Goal: Task Accomplishment & Management: Complete application form

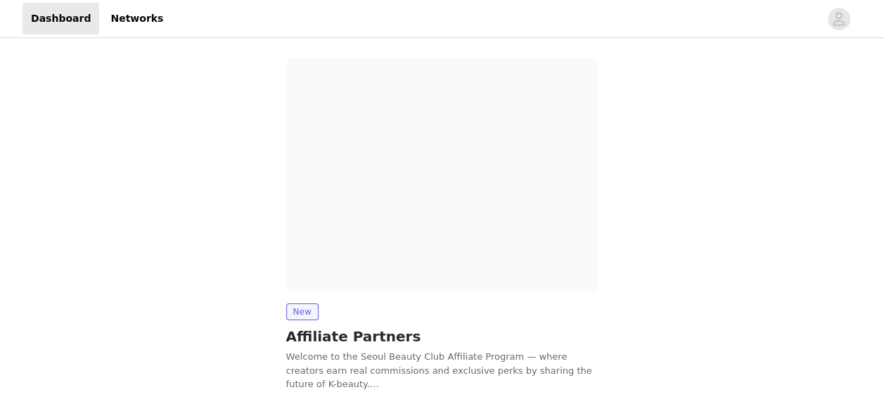
scroll to position [98, 0]
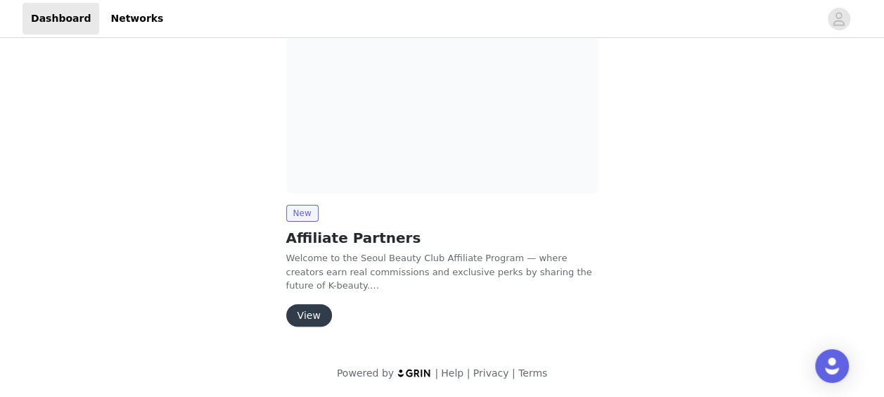
click at [316, 307] on button "View" at bounding box center [309, 315] width 46 height 22
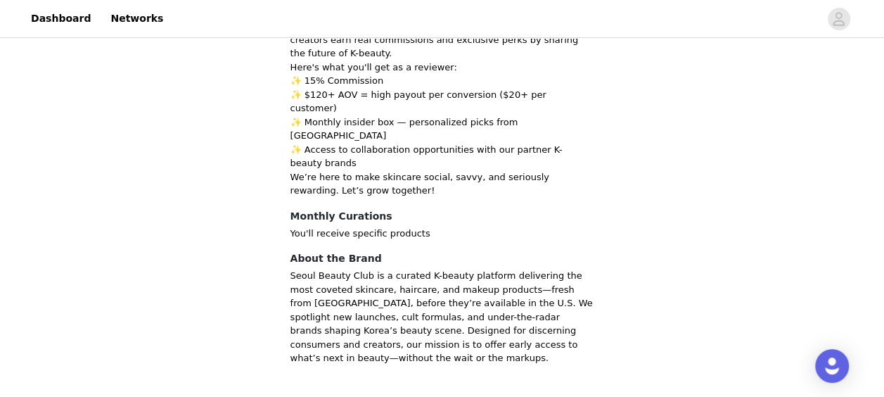
scroll to position [139, 0]
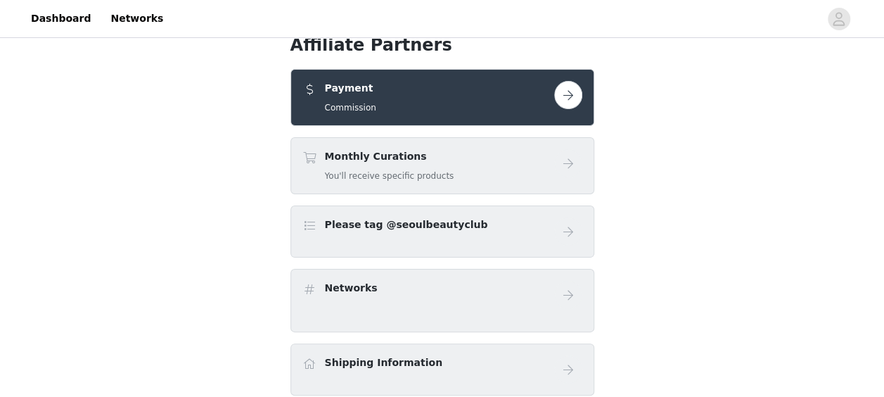
scroll to position [20, 0]
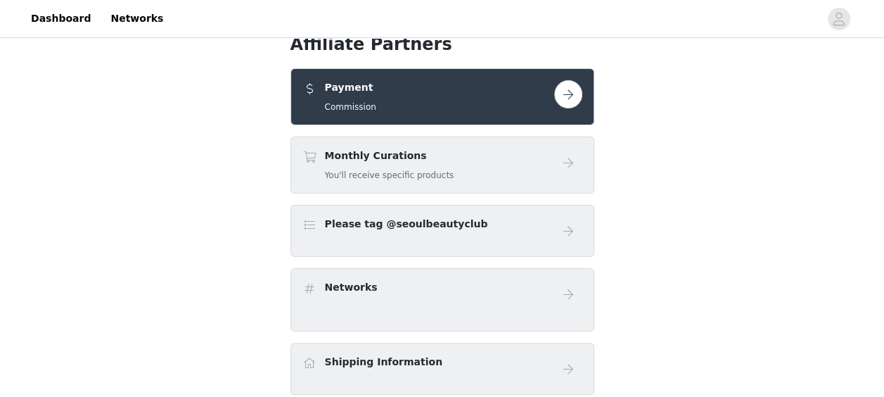
click at [570, 99] on button "button" at bounding box center [568, 94] width 28 height 28
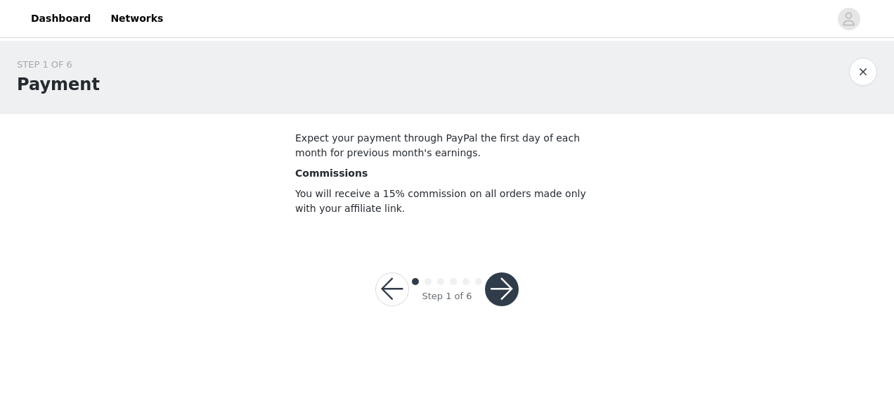
click at [502, 285] on button "button" at bounding box center [502, 289] width 34 height 34
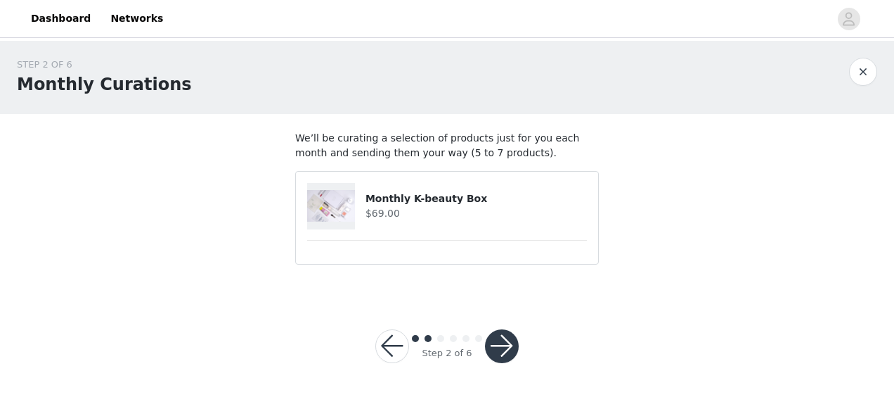
click at [497, 343] on button "button" at bounding box center [502, 346] width 34 height 34
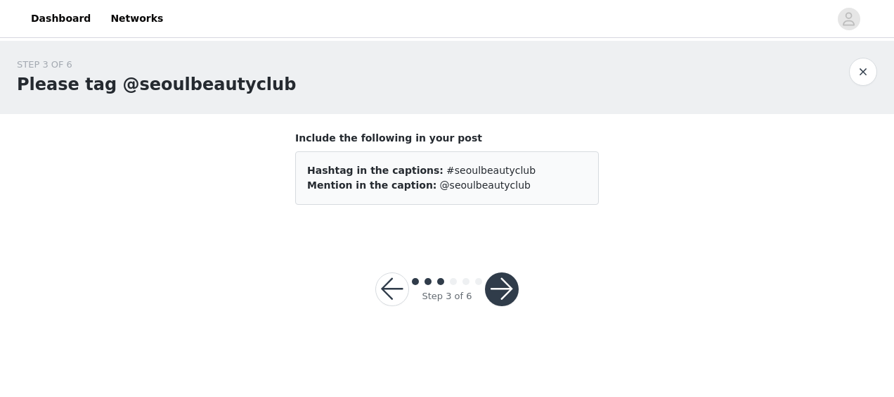
click at [508, 298] on button "button" at bounding box center [502, 289] width 34 height 34
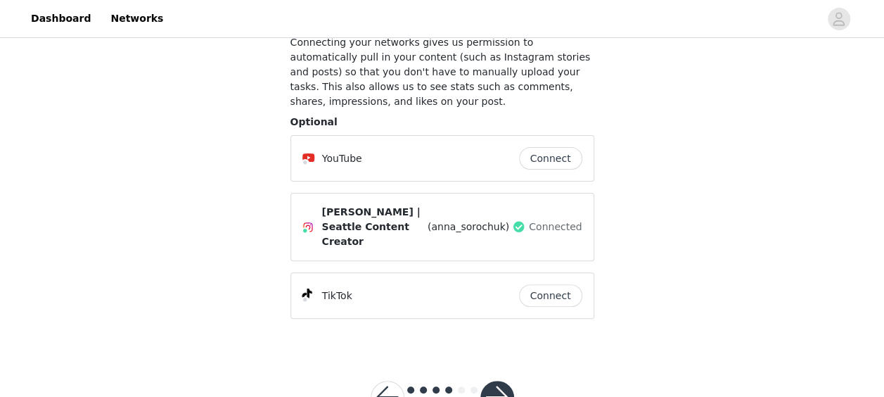
scroll to position [97, 0]
click at [553, 283] on button "Connect" at bounding box center [550, 294] width 63 height 22
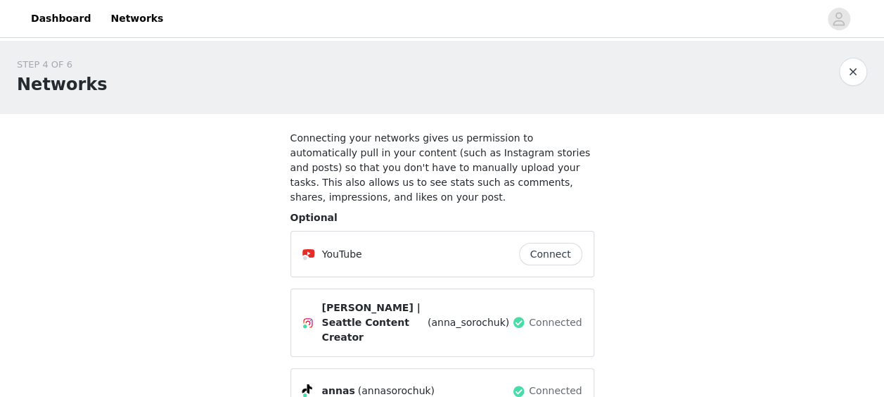
scroll to position [115, 0]
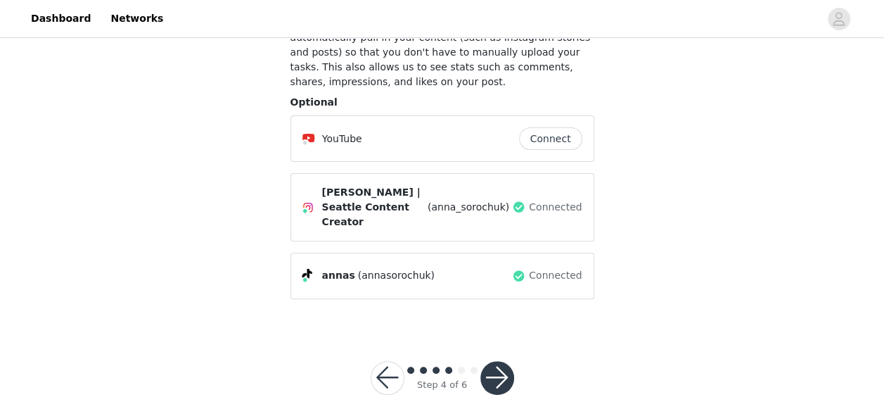
click at [507, 361] on button "button" at bounding box center [497, 378] width 34 height 34
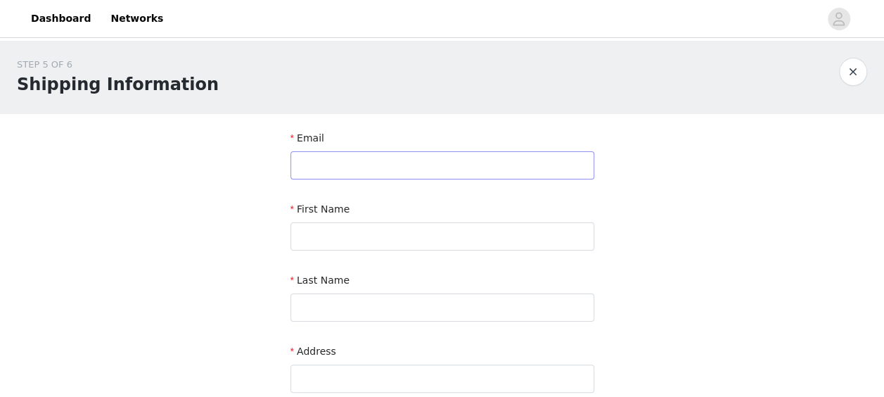
drag, startPoint x: 380, startPoint y: 149, endPoint x: 380, endPoint y: 160, distance: 11.2
click at [380, 160] on div "Email" at bounding box center [442, 158] width 304 height 54
click at [380, 160] on input "text" at bounding box center [442, 165] width 304 height 28
type input "anna.sorochuk@icloud.com"
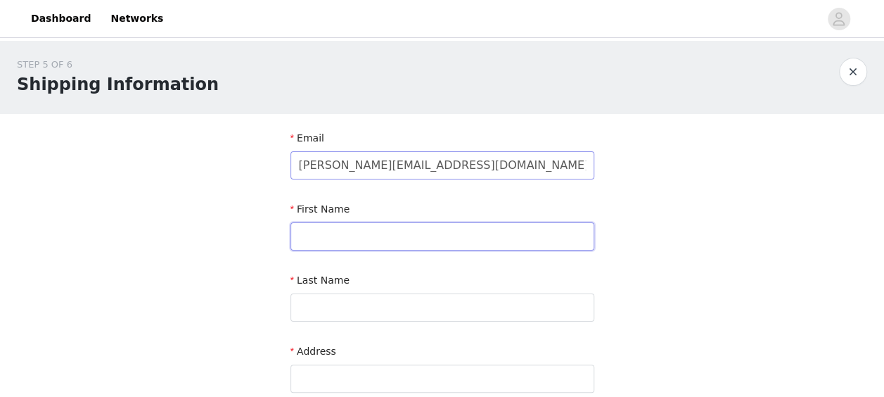
type input "Collaboration"
type input "@anna_sorochuk"
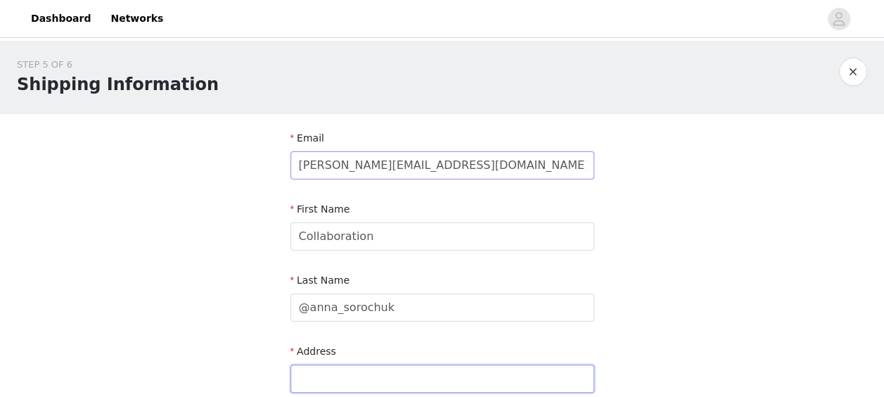
type input "30318 220TH AVE SE, Black Diamond, WA 98010"
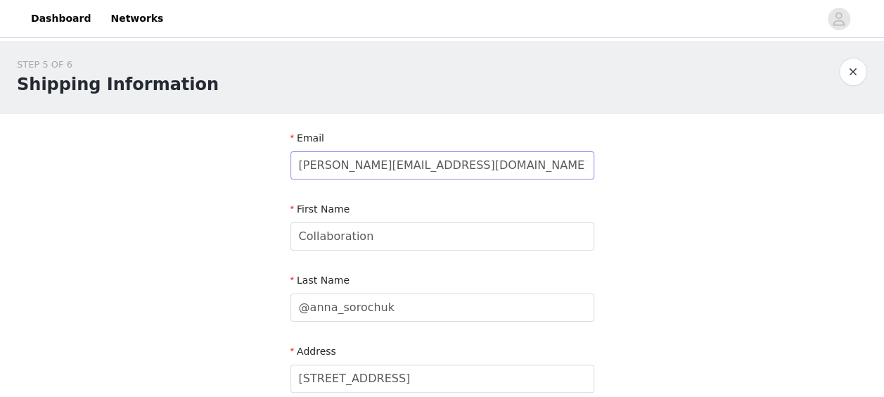
type input "na"
type input "n/a"
type input "98010"
type input "2533352186"
drag, startPoint x: 368, startPoint y: 239, endPoint x: 246, endPoint y: 227, distance: 122.2
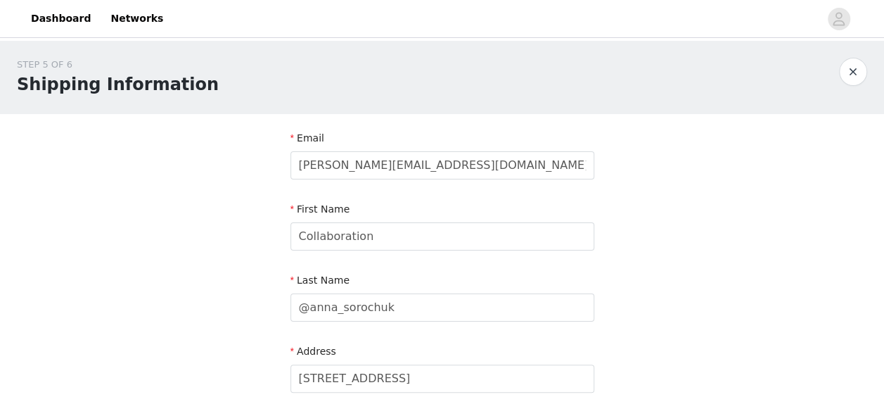
drag, startPoint x: 246, startPoint y: 227, endPoint x: 612, endPoint y: 239, distance: 365.8
drag, startPoint x: 447, startPoint y: 237, endPoint x: 277, endPoint y: 225, distance: 170.6
type input "Anna"
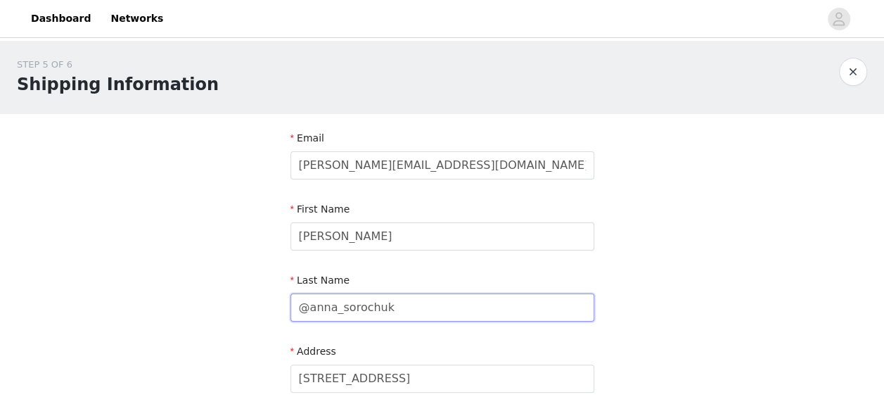
drag, startPoint x: 392, startPoint y: 312, endPoint x: 247, endPoint y: 309, distance: 144.9
type input "Sorochuk"
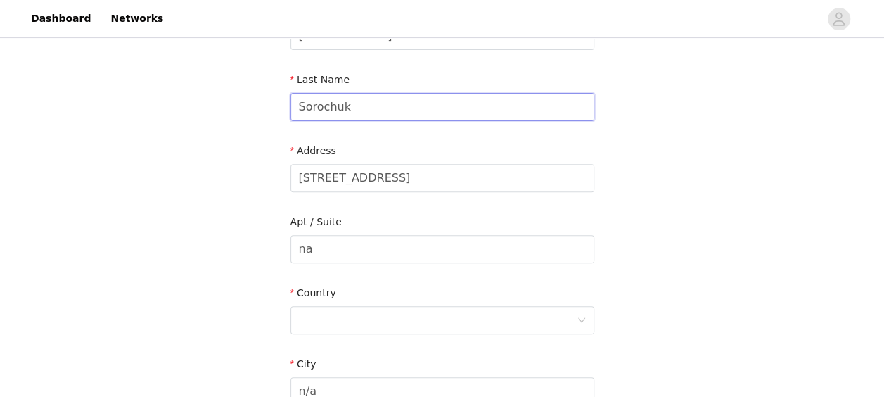
scroll to position [201, 0]
drag, startPoint x: 406, startPoint y: 177, endPoint x: 592, endPoint y: 181, distance: 185.6
click at [592, 181] on input "30318 220TH AVE SE, Black Diamond, WA 98010" at bounding box center [442, 177] width 304 height 28
type input "30318 220TH AVE SE"
click at [529, 155] on div "Address" at bounding box center [442, 153] width 304 height 20
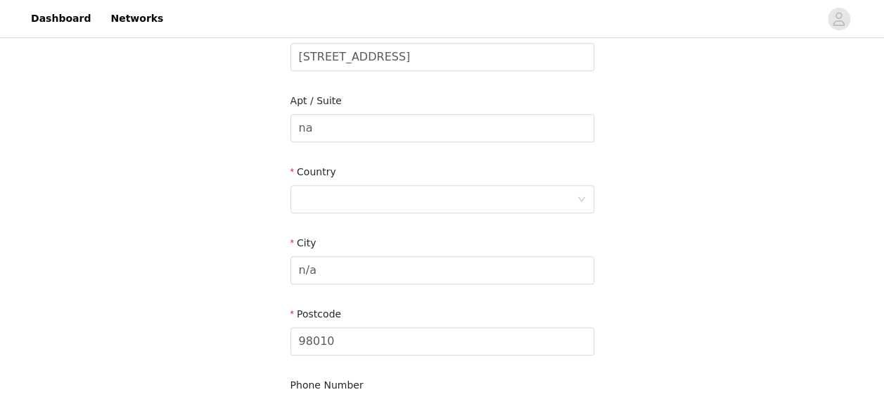
scroll to position [322, 0]
drag, startPoint x: 354, startPoint y: 129, endPoint x: 297, endPoint y: 128, distance: 57.0
click at [297, 128] on input "na" at bounding box center [442, 127] width 304 height 28
click at [337, 202] on div at bounding box center [438, 198] width 278 height 27
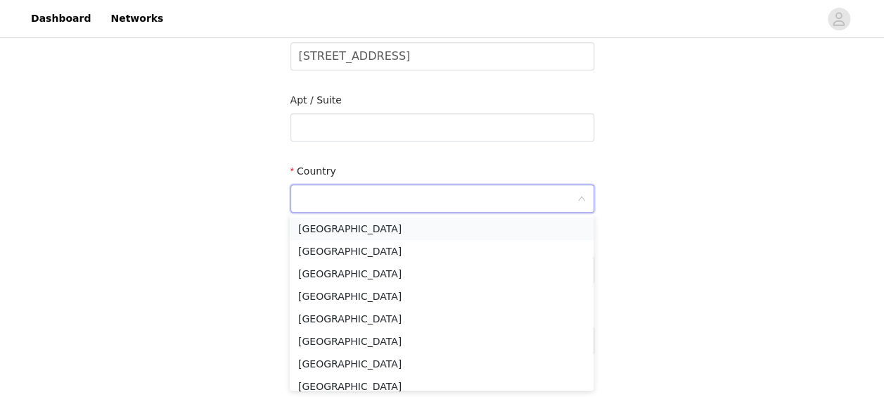
click at [331, 232] on li "United States" at bounding box center [442, 228] width 304 height 22
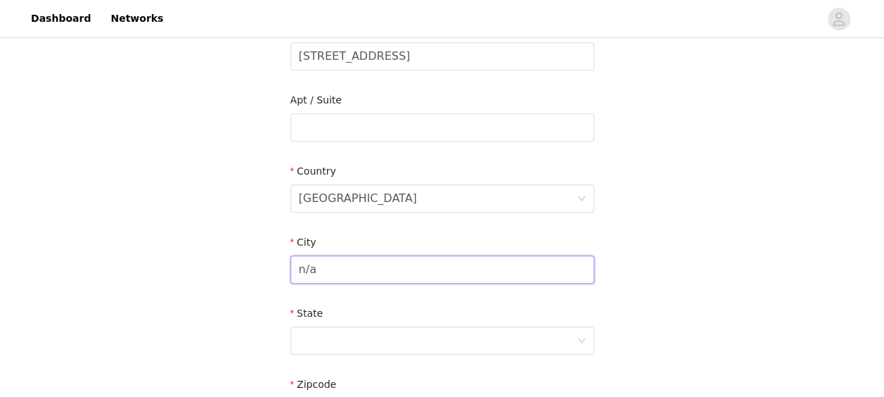
click at [336, 269] on input "n/a" at bounding box center [442, 269] width 304 height 28
drag, startPoint x: 336, startPoint y: 269, endPoint x: 267, endPoint y: 271, distance: 69.0
click at [267, 271] on div "STEP 5 OF 6 Shipping Information Email anna.sorochuk@icloud.com First Name Anna…" at bounding box center [442, 127] width 884 height 817
type input "Black Diamond"
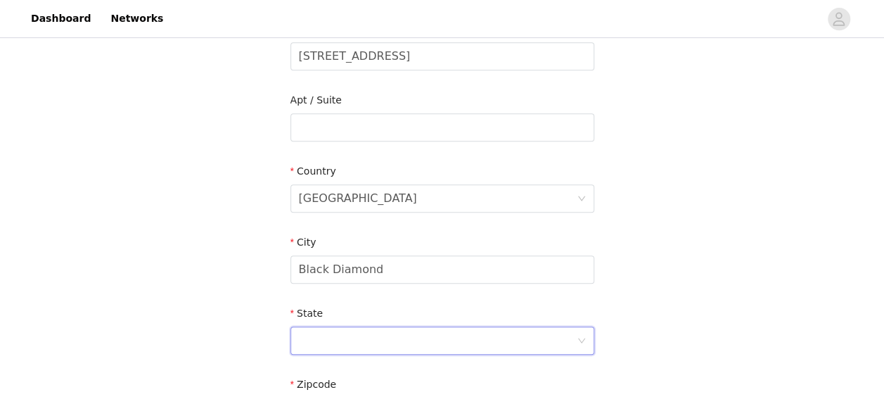
click at [358, 334] on div at bounding box center [438, 340] width 278 height 27
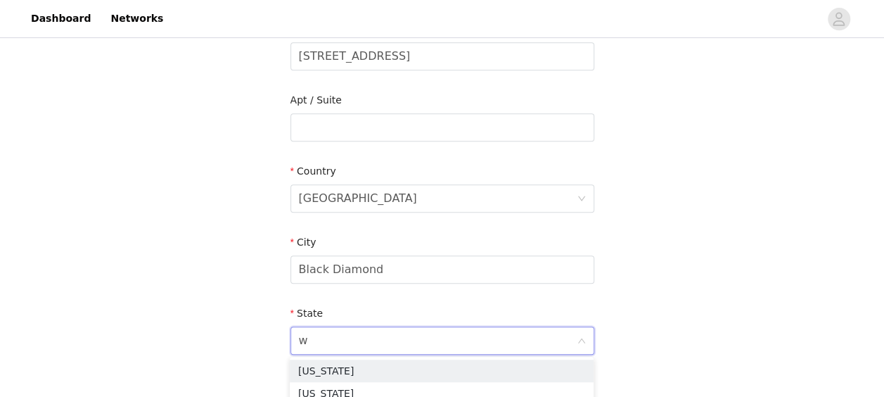
type input "wa"
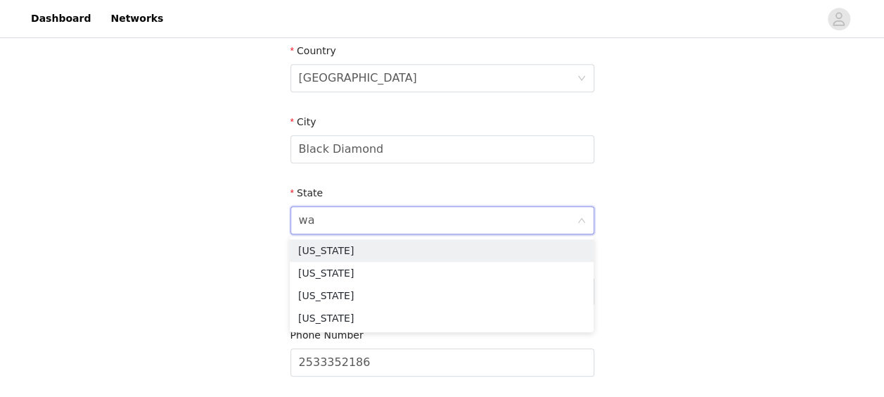
scroll to position [463, 0]
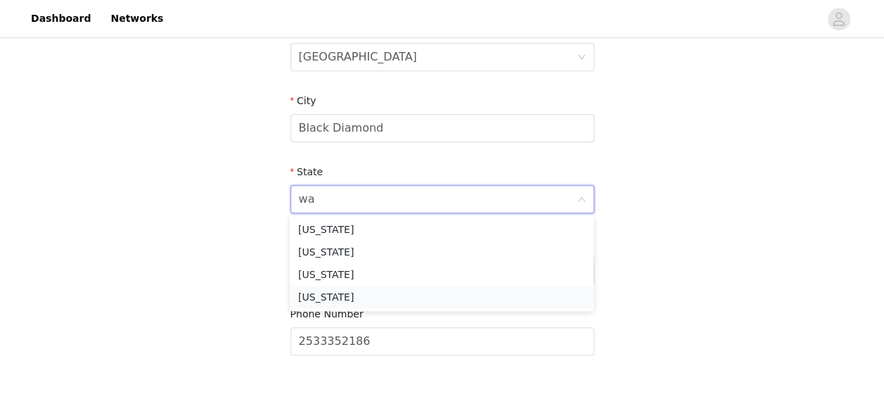
click at [326, 293] on li "Washington" at bounding box center [442, 296] width 304 height 22
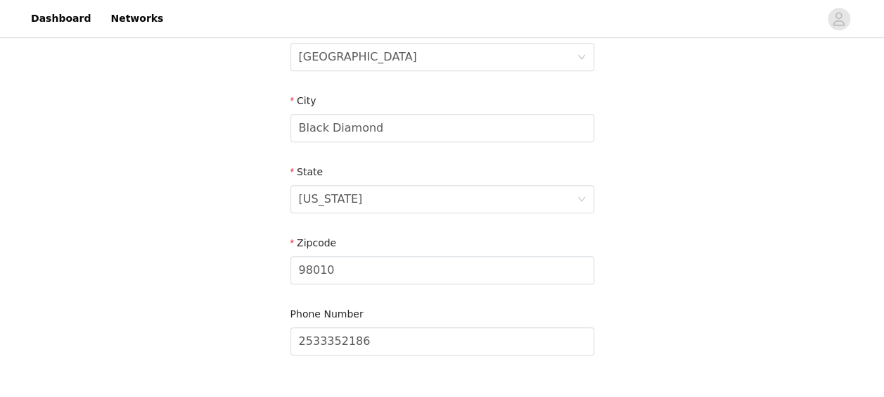
click at [358, 294] on form "Email anna.sorochuk@icloud.com First Name Anna Last Name Sorochuk Address 30318…" at bounding box center [442, 13] width 304 height 693
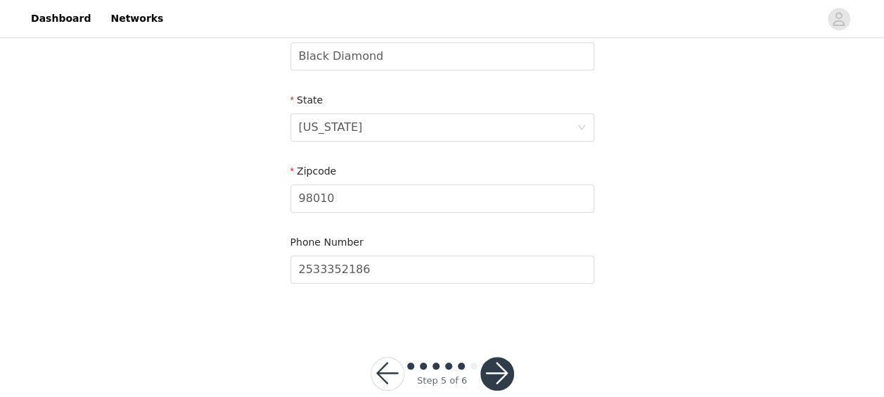
scroll to position [562, 0]
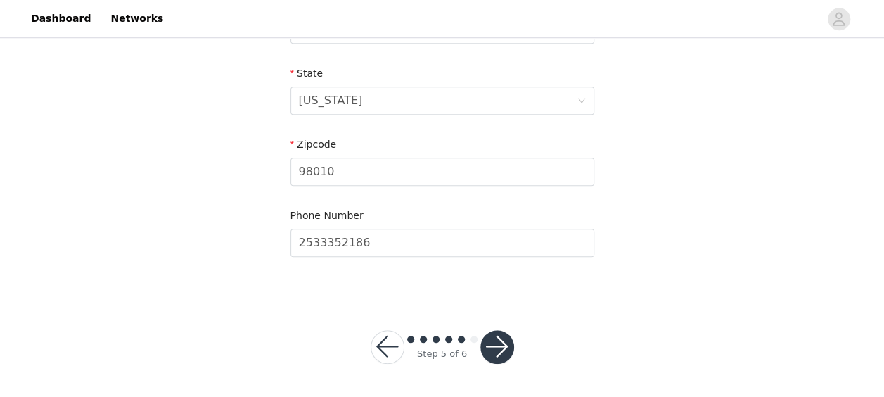
click at [508, 346] on button "button" at bounding box center [497, 347] width 34 height 34
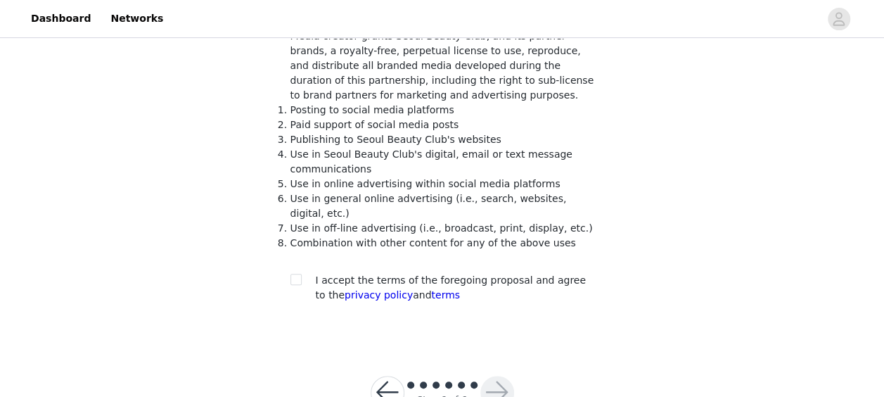
scroll to position [153, 0]
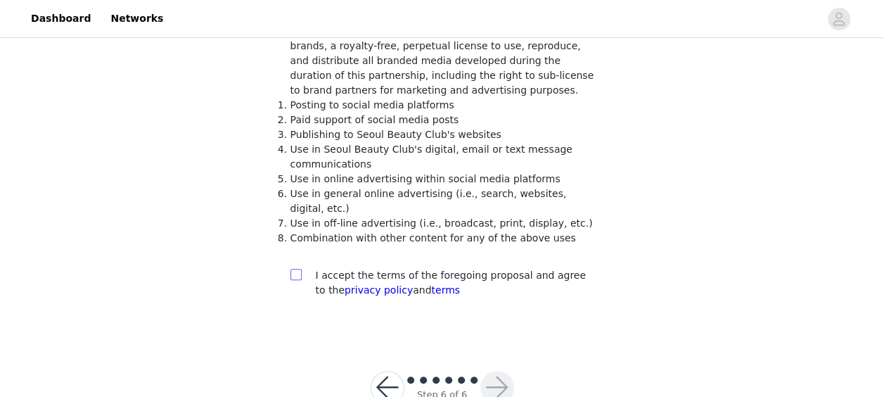
click at [298, 269] on input "checkbox" at bounding box center [295, 274] width 10 height 10
checkbox input "true"
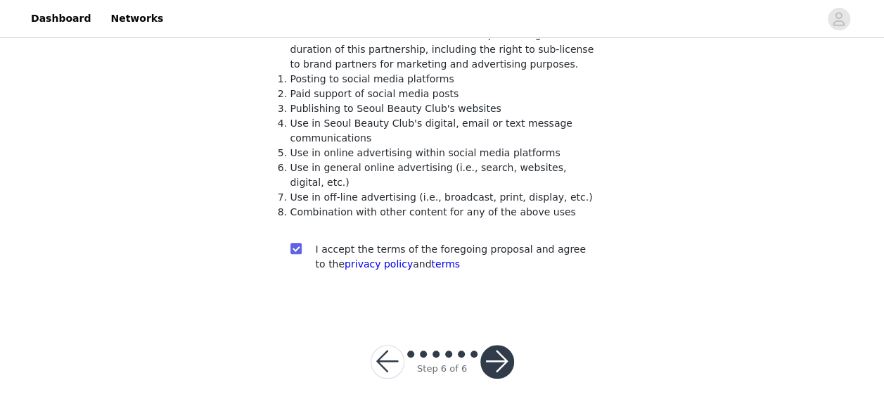
click at [495, 345] on button "button" at bounding box center [497, 362] width 34 height 34
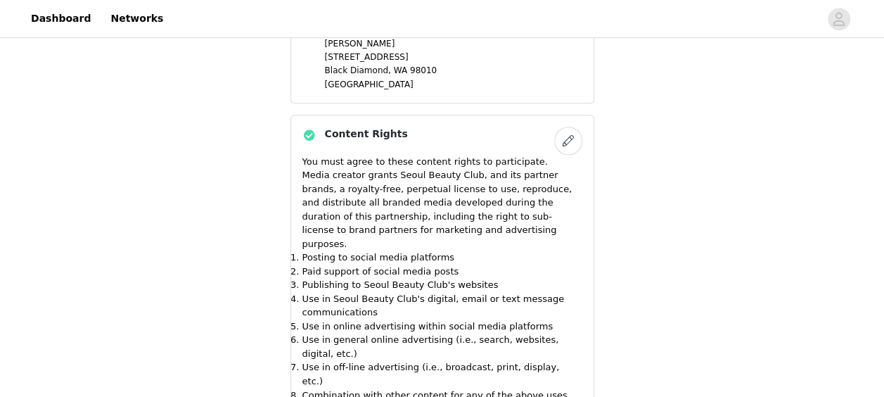
scroll to position [640, 0]
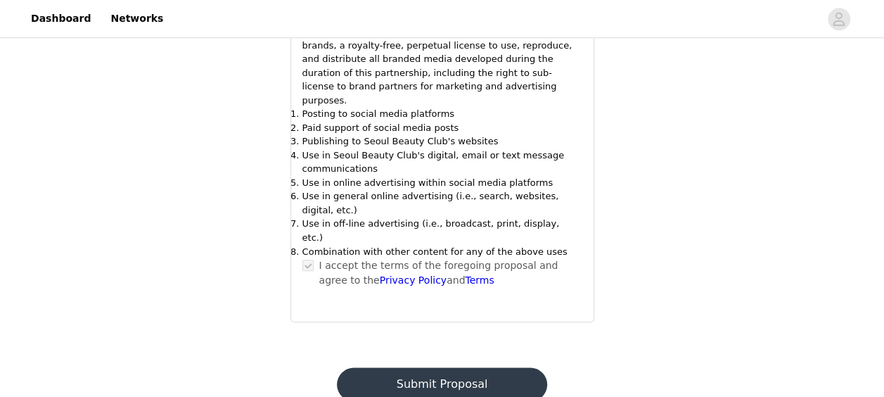
click at [444, 367] on button "Submit Proposal" at bounding box center [442, 384] width 210 height 34
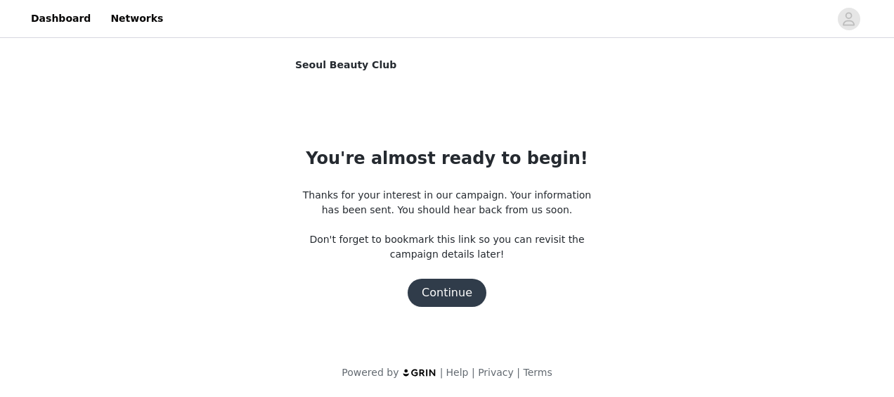
click at [456, 290] on button "Continue" at bounding box center [447, 292] width 79 height 28
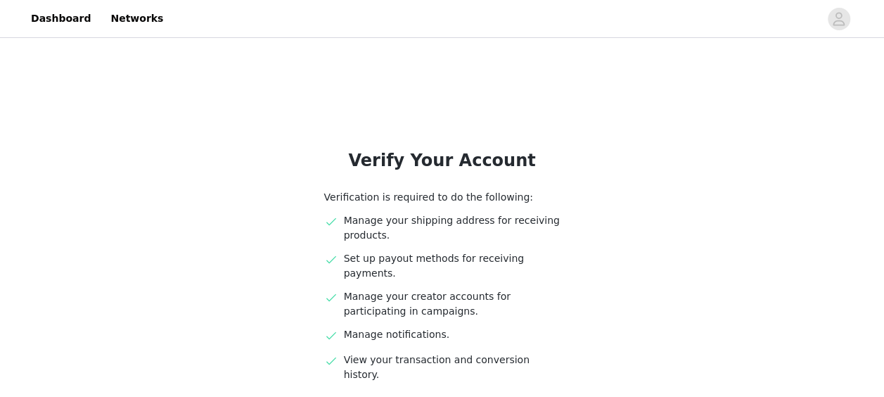
scroll to position [123, 0]
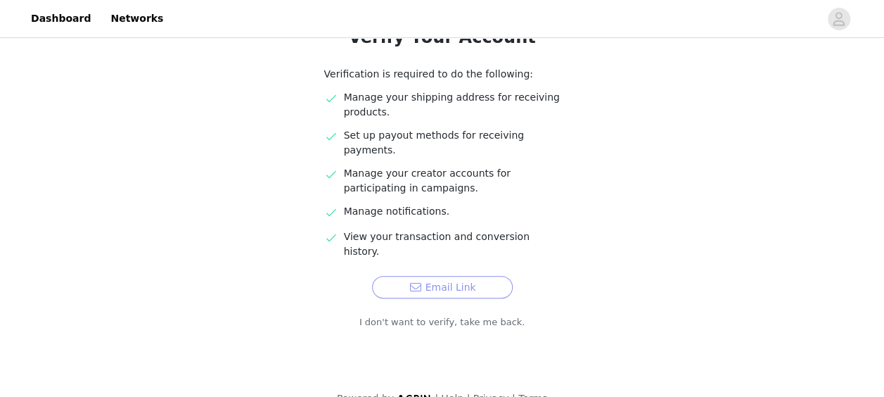
click at [453, 276] on button "Email Link" at bounding box center [442, 287] width 141 height 22
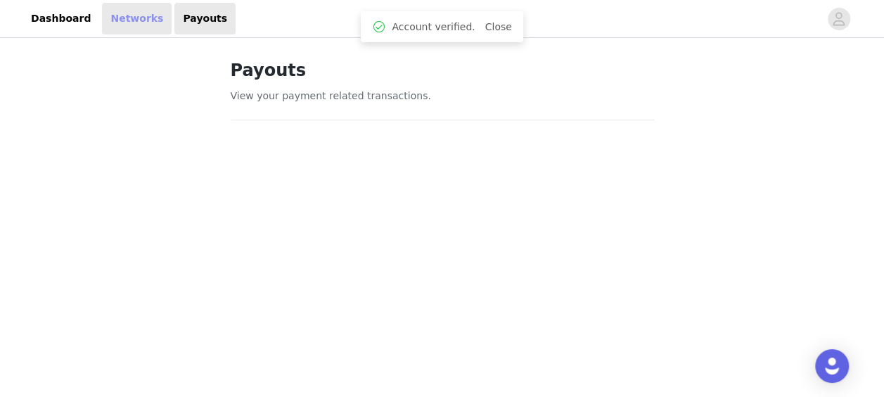
click at [120, 21] on link "Networks" at bounding box center [137, 19] width 70 height 32
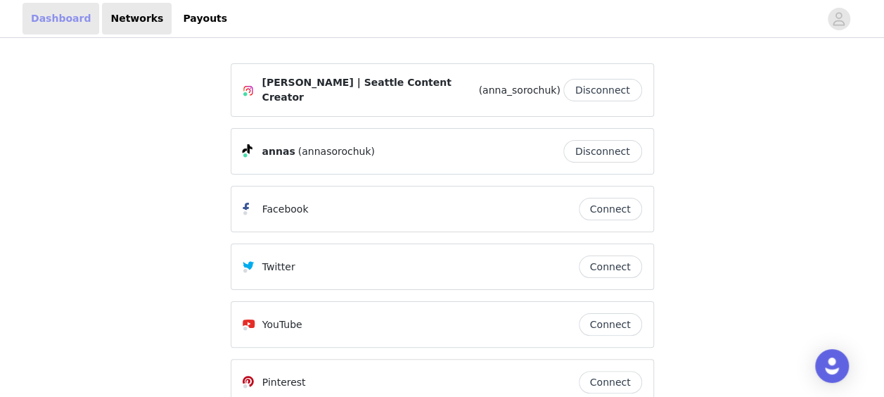
click at [55, 17] on link "Dashboard" at bounding box center [60, 19] width 77 height 32
